Goal: Task Accomplishment & Management: Complete application form

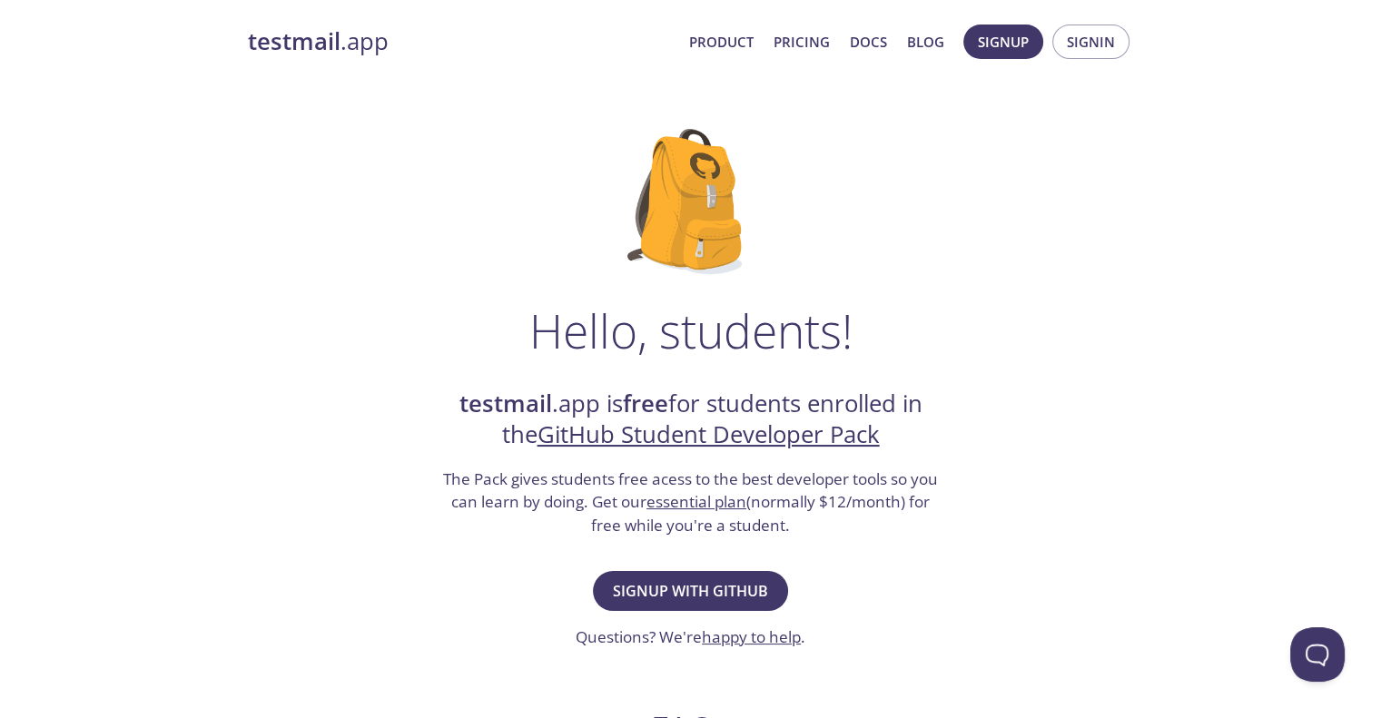
scroll to position [91, 0]
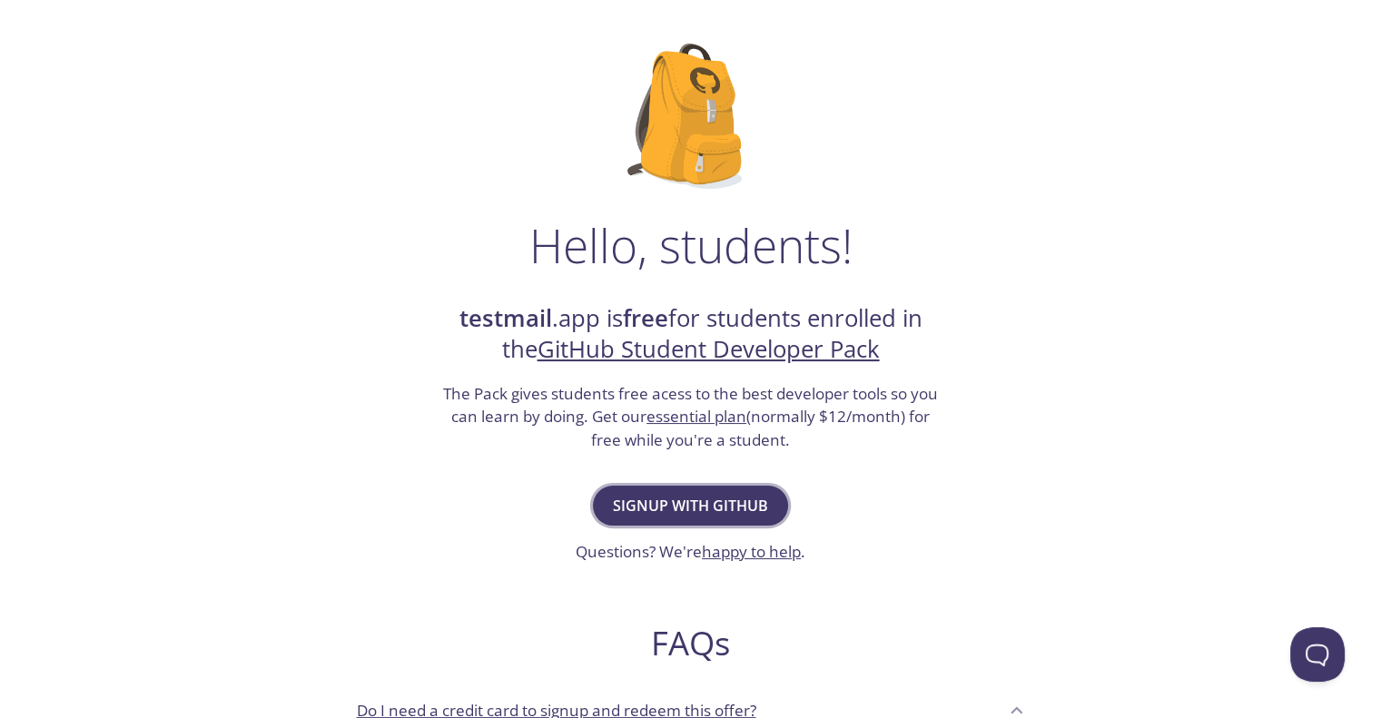
click at [695, 499] on span "Signup with GitHub" at bounding box center [690, 505] width 155 height 25
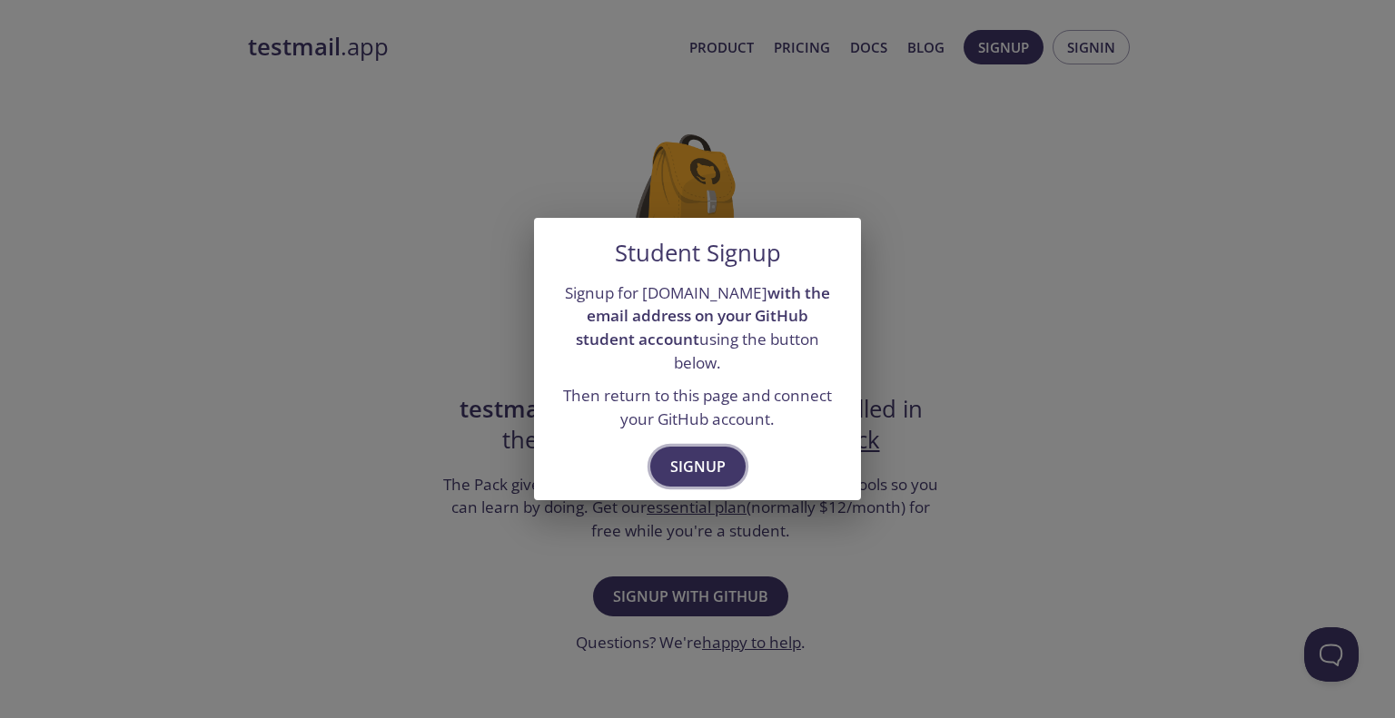
click at [705, 456] on span "Signup" at bounding box center [697, 466] width 55 height 25
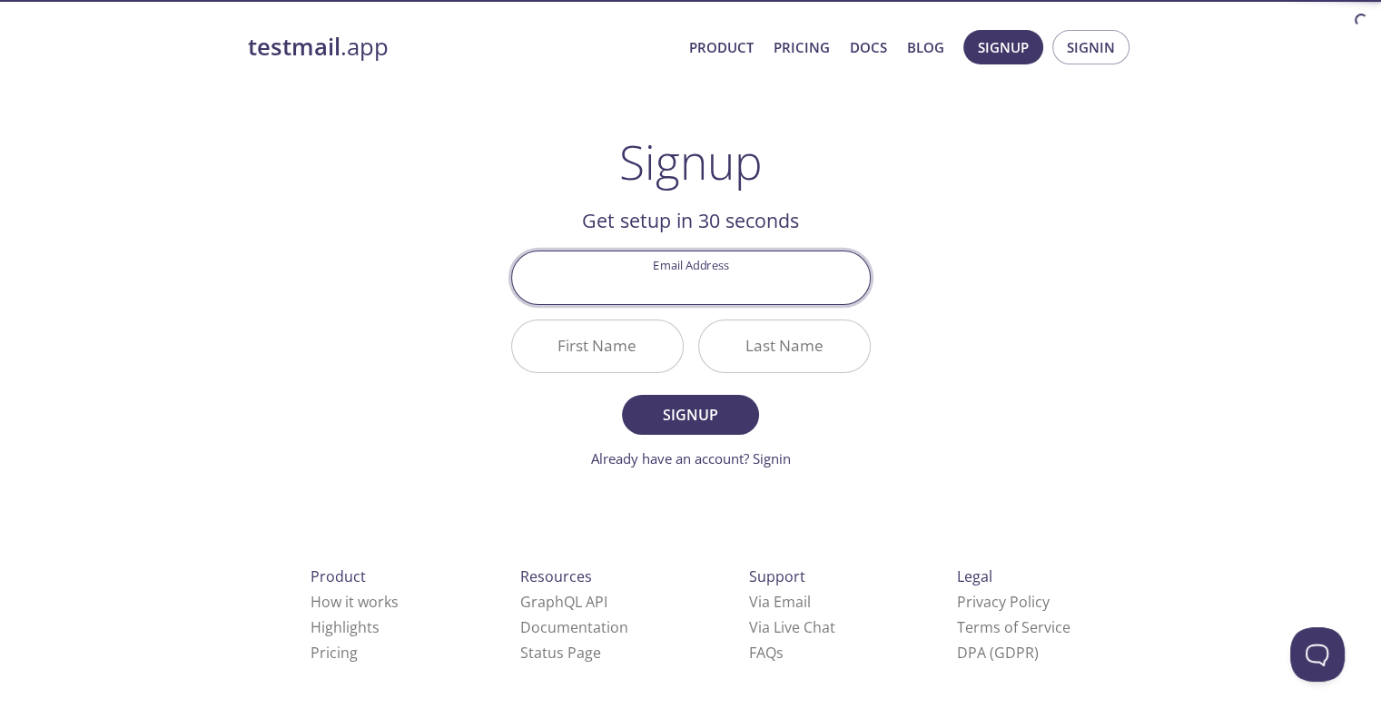
click at [734, 264] on input "Email Address" at bounding box center [691, 278] width 358 height 52
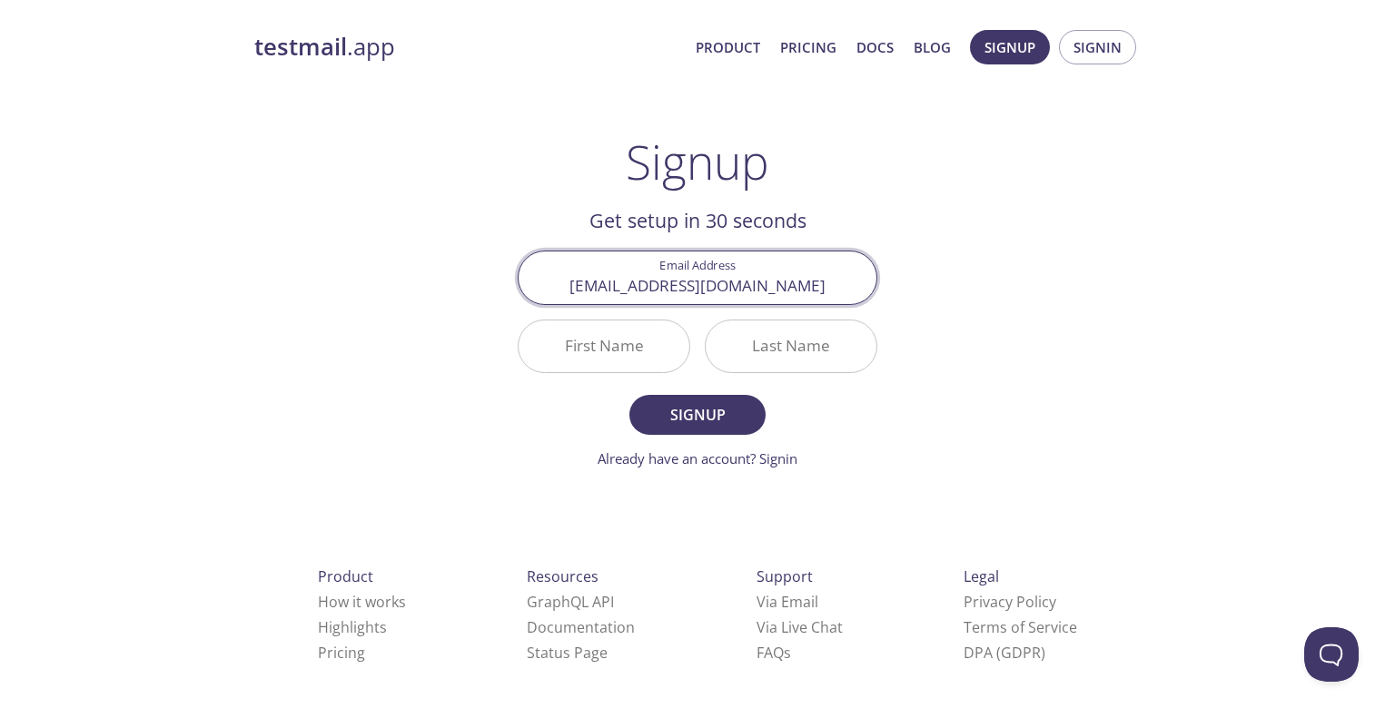
type input "[EMAIL_ADDRESS][DOMAIN_NAME]"
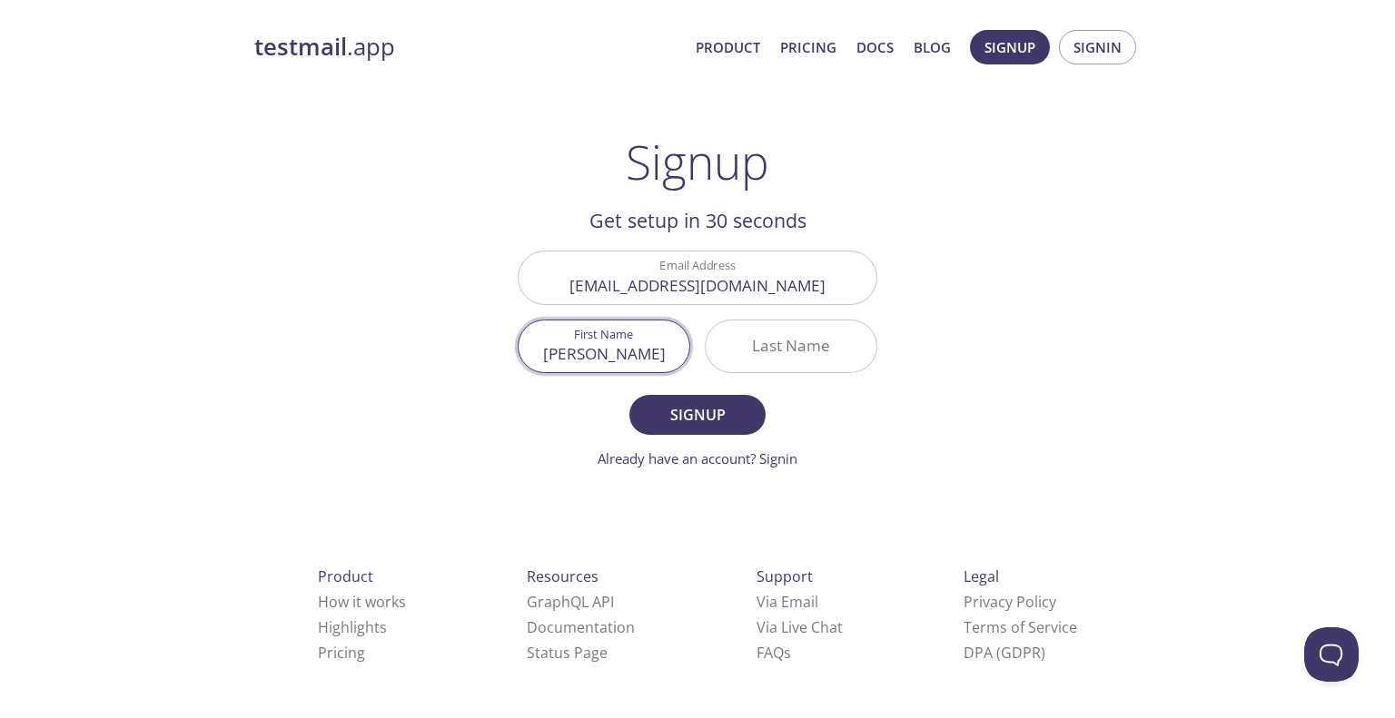
type input "[PERSON_NAME]"
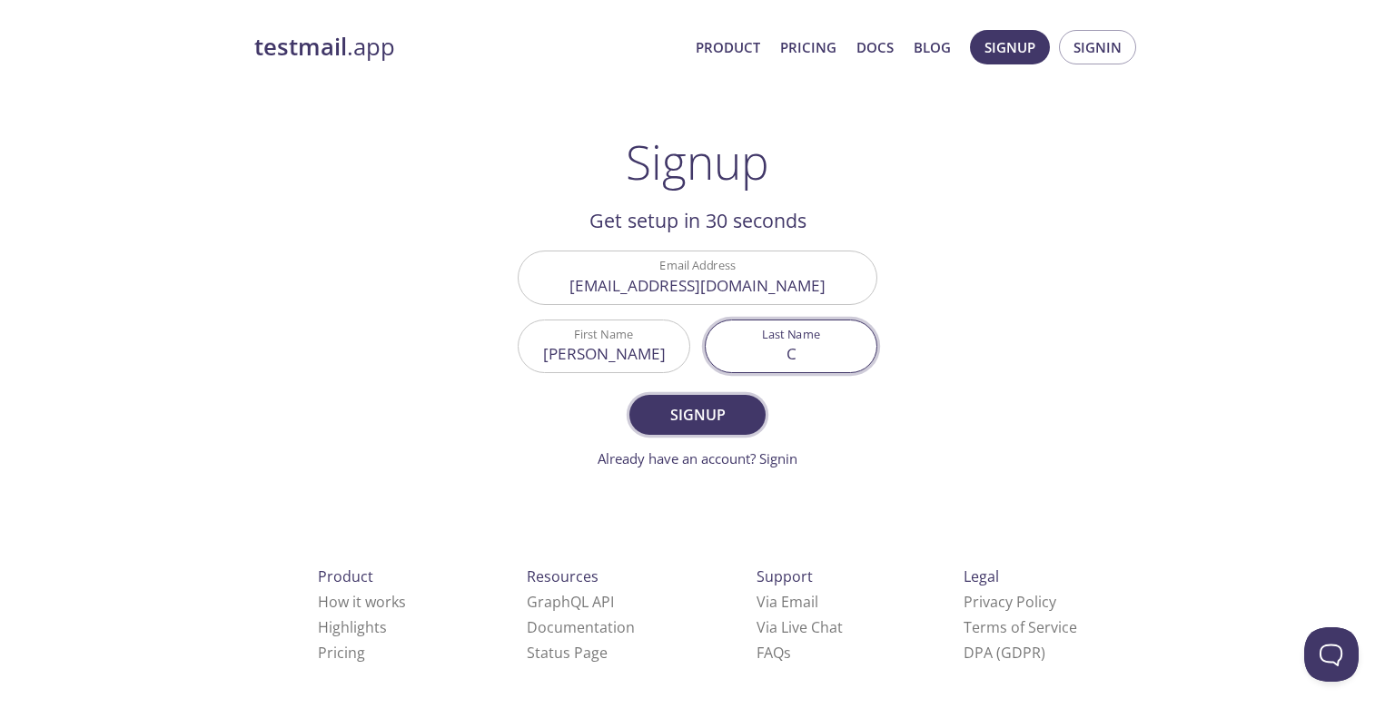
type input "C"
click at [719, 415] on span "Signup" at bounding box center [697, 414] width 96 height 25
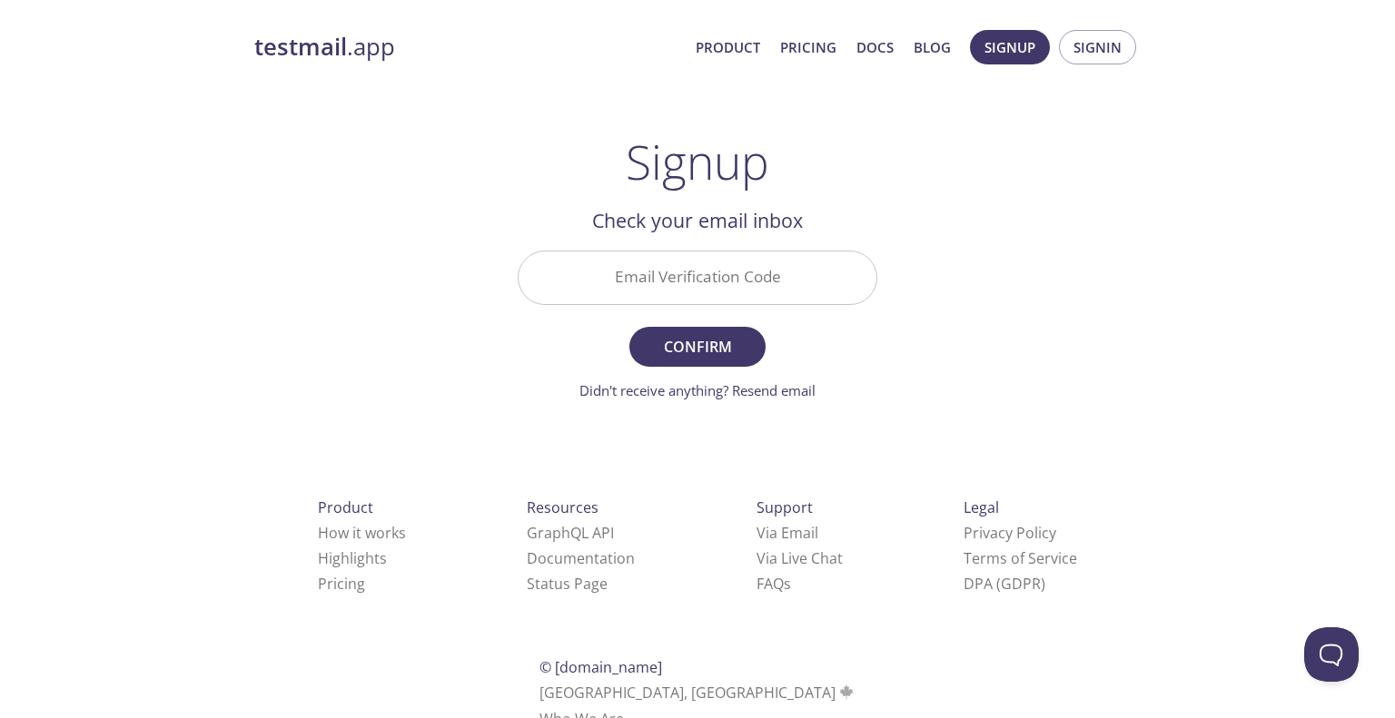
click at [700, 273] on input "Email Verification Code" at bounding box center [697, 278] width 358 height 52
paste input "675LMP7"
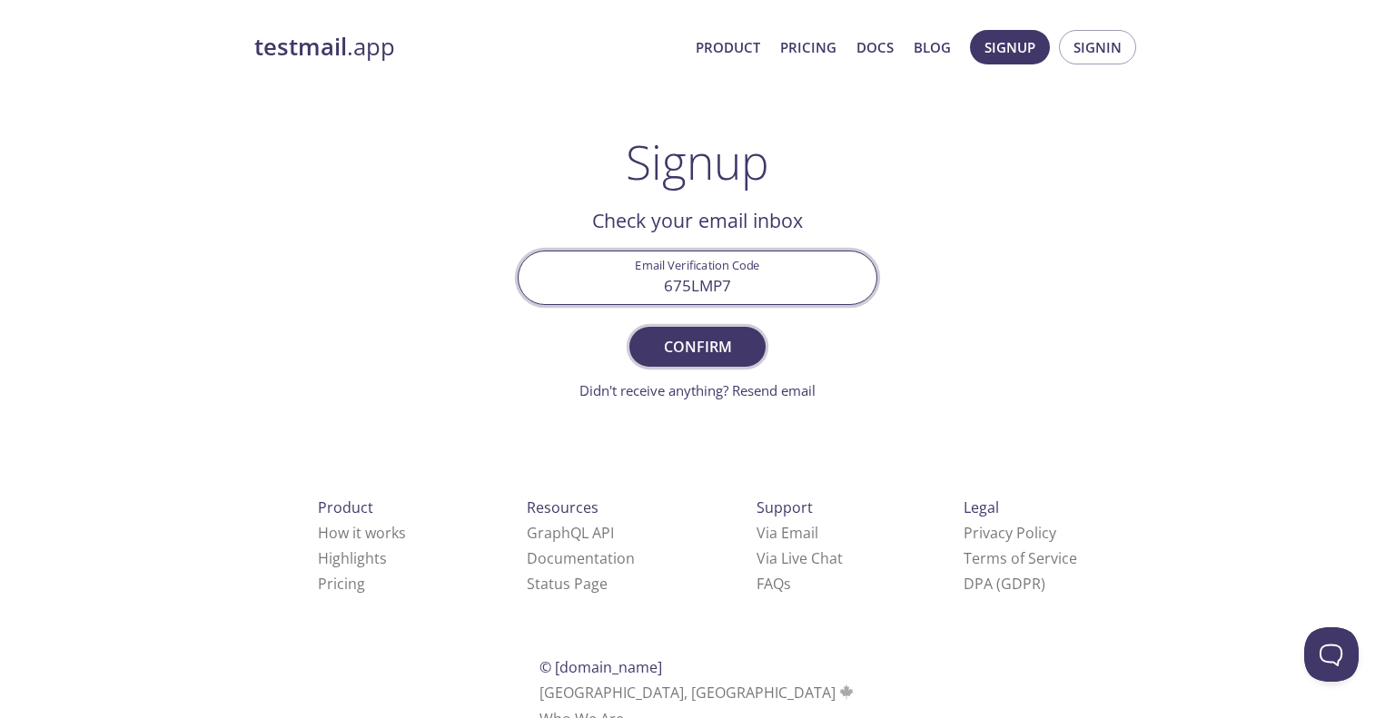
type input "675LMP7"
click at [708, 344] on span "Confirm" at bounding box center [697, 346] width 96 height 25
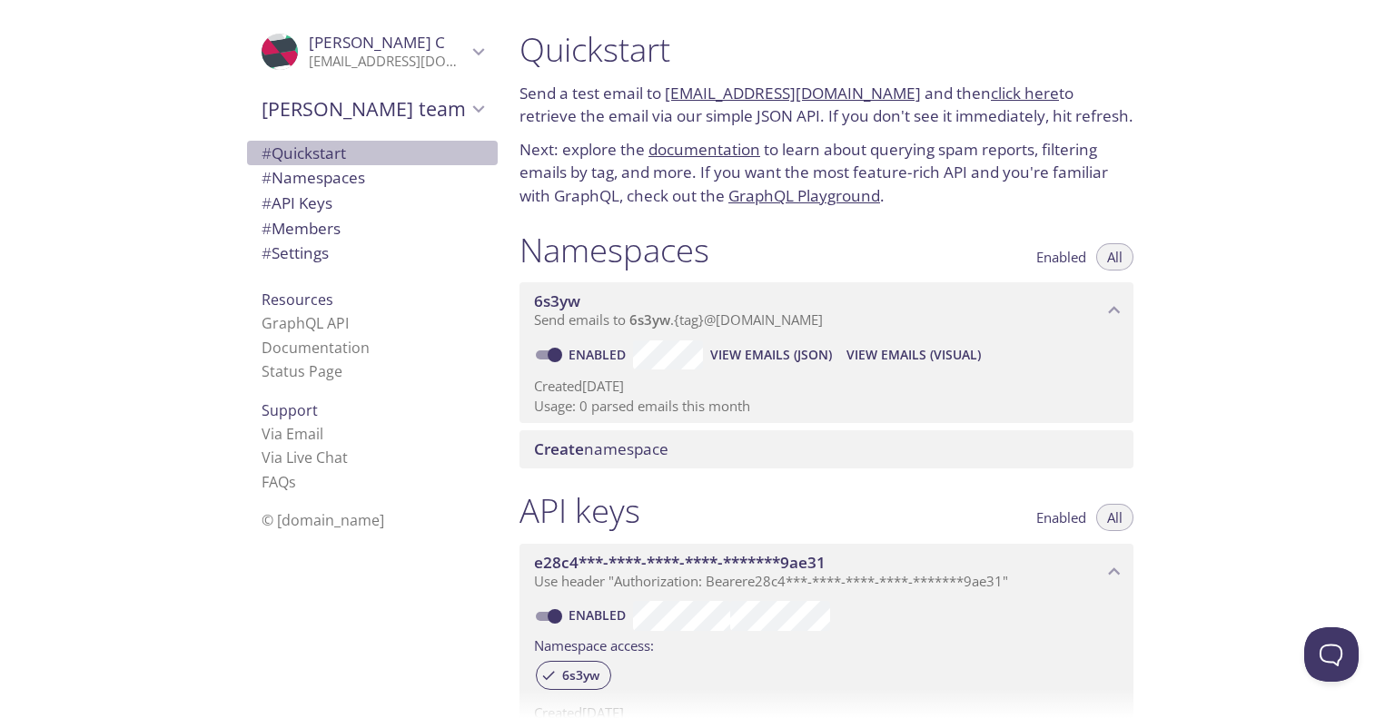
click at [311, 156] on span "# Quickstart" at bounding box center [304, 153] width 84 height 21
